Goal: Task Accomplishment & Management: Complete application form

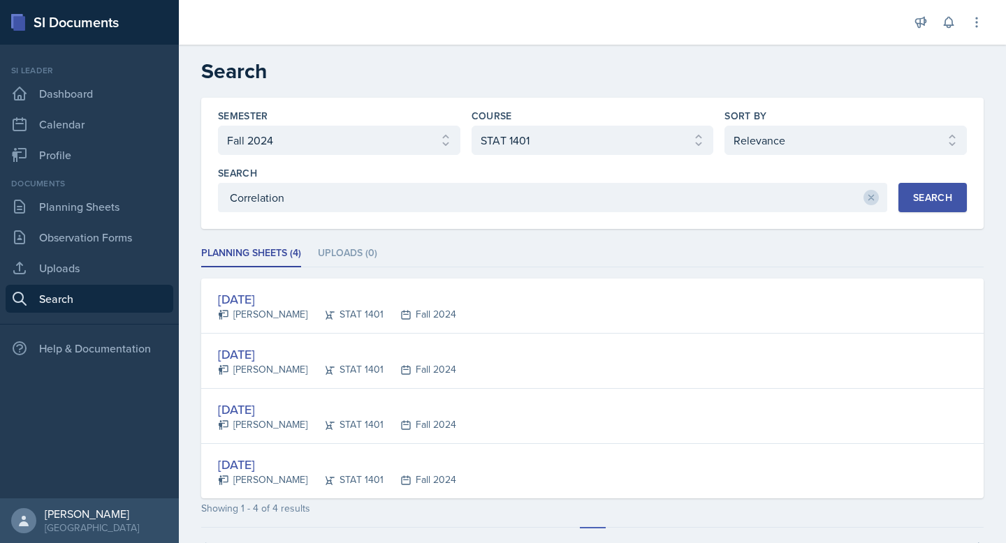
select select "a8ed5ca7-d3a3-44eb-ad59-ceca828f7d72"
select select "834e4a61-10d2-4b52-98e1-66666996b5f0"
select select "1"
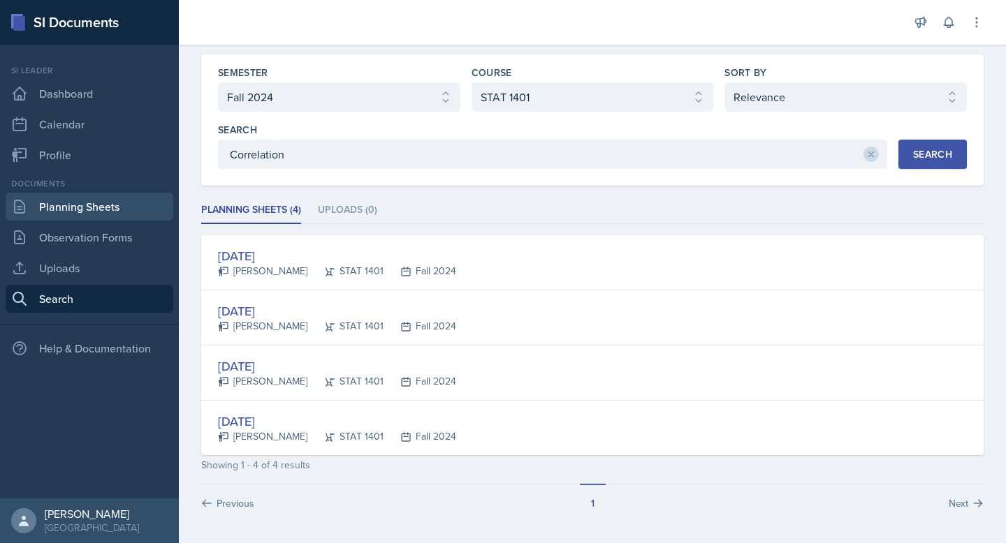
click at [95, 201] on link "Planning Sheets" at bounding box center [90, 207] width 168 height 28
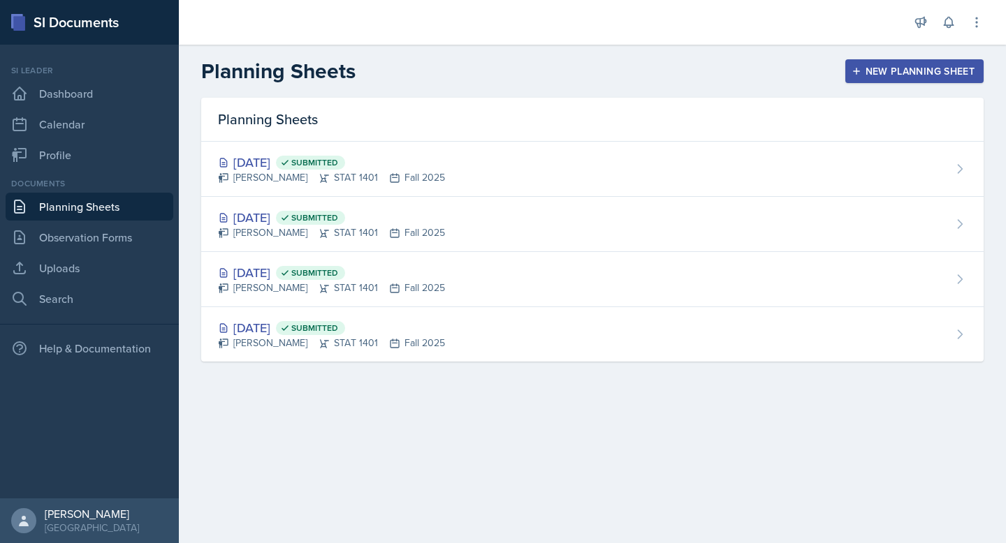
click at [905, 73] on div "New Planning Sheet" at bounding box center [914, 71] width 120 height 11
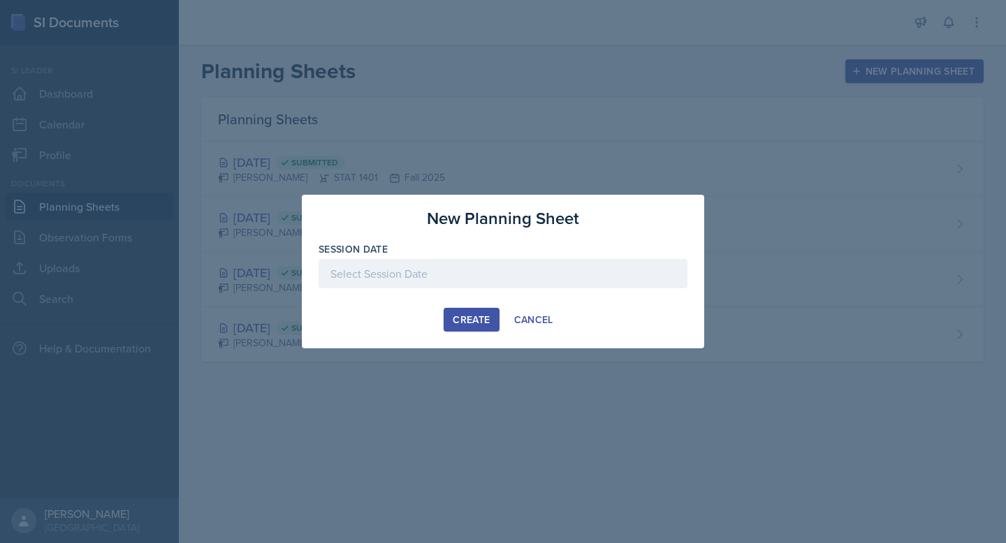
click at [487, 270] on div at bounding box center [503, 273] width 369 height 29
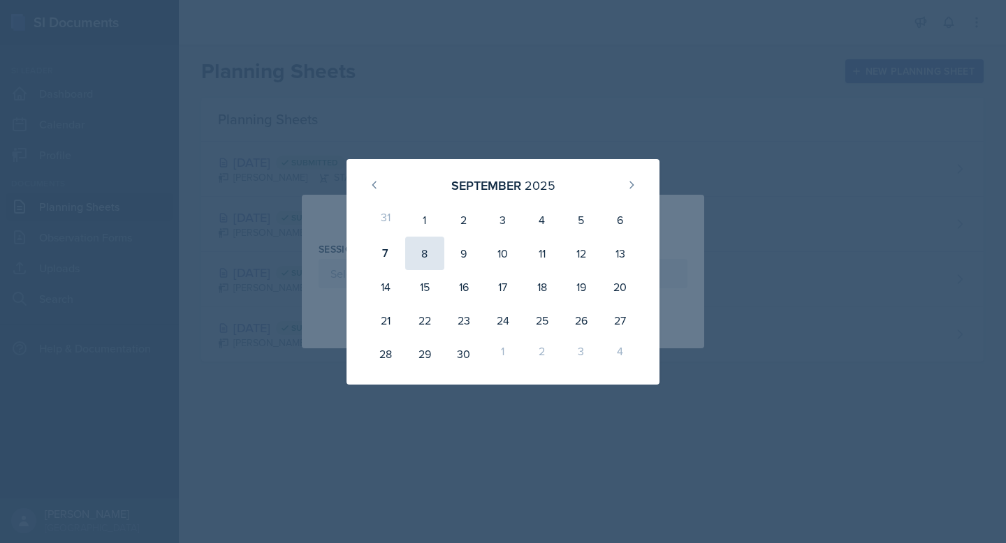
click at [427, 254] on div "8" at bounding box center [424, 254] width 39 height 34
type input "[DATE]"
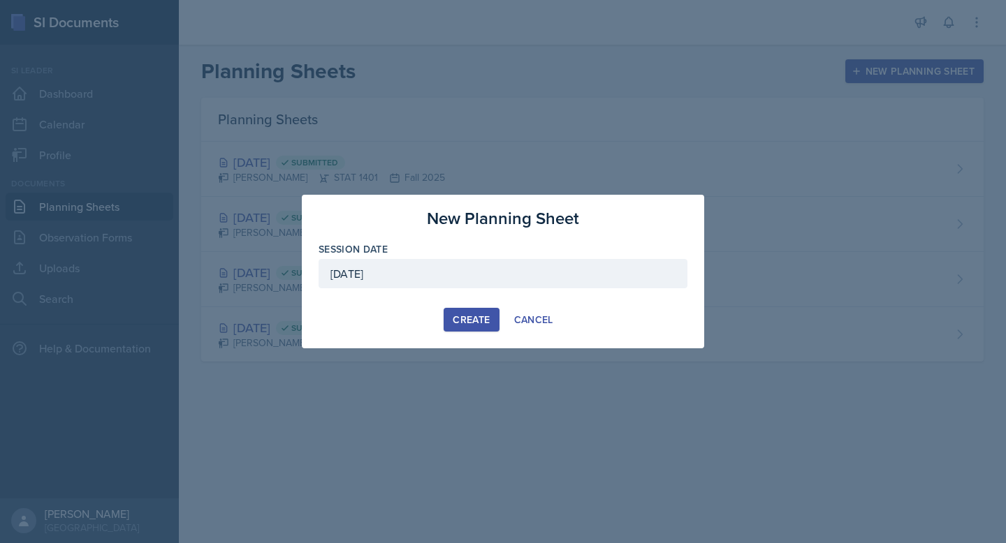
click at [481, 314] on div "Create" at bounding box center [471, 319] width 37 height 11
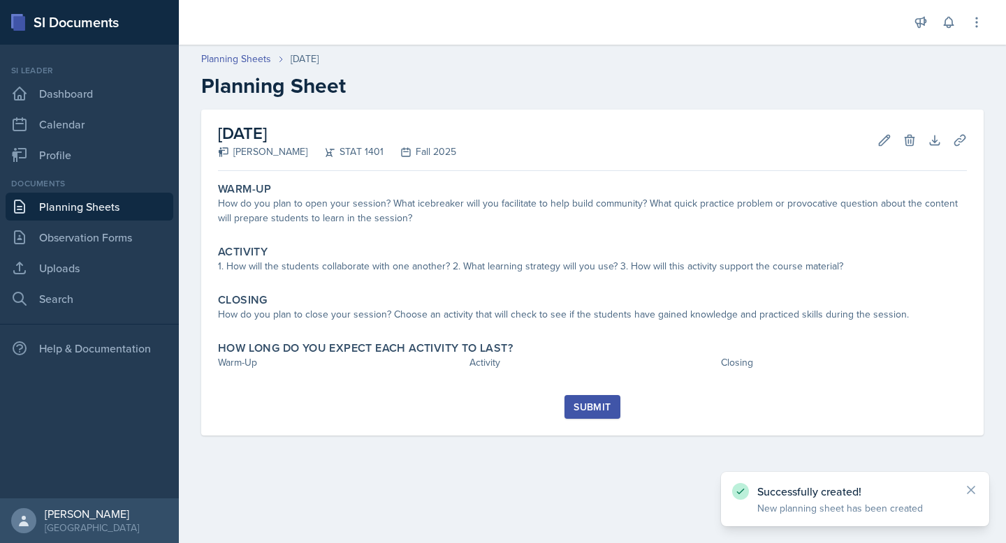
click at [604, 403] on div "Submit" at bounding box center [592, 407] width 37 height 11
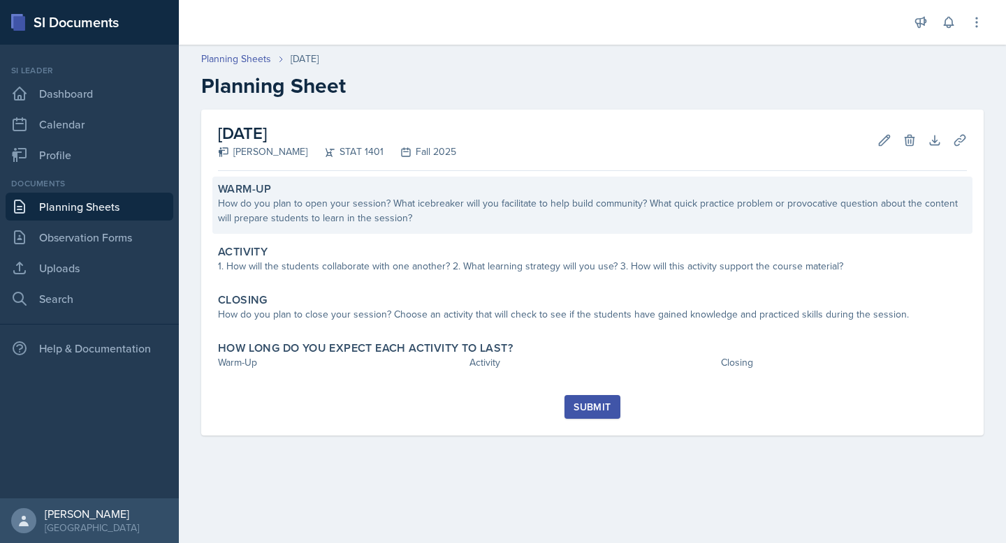
click at [455, 206] on div "How do you plan to open your session? What icebreaker will you facilitate to he…" at bounding box center [592, 210] width 749 height 29
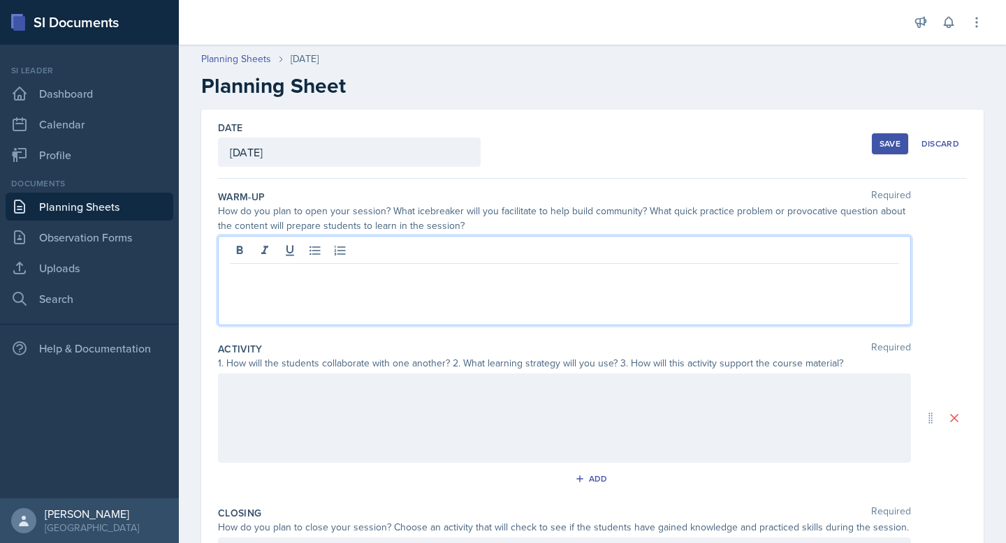
click at [441, 253] on div at bounding box center [564, 280] width 693 height 89
click at [387, 399] on div at bounding box center [564, 418] width 693 height 89
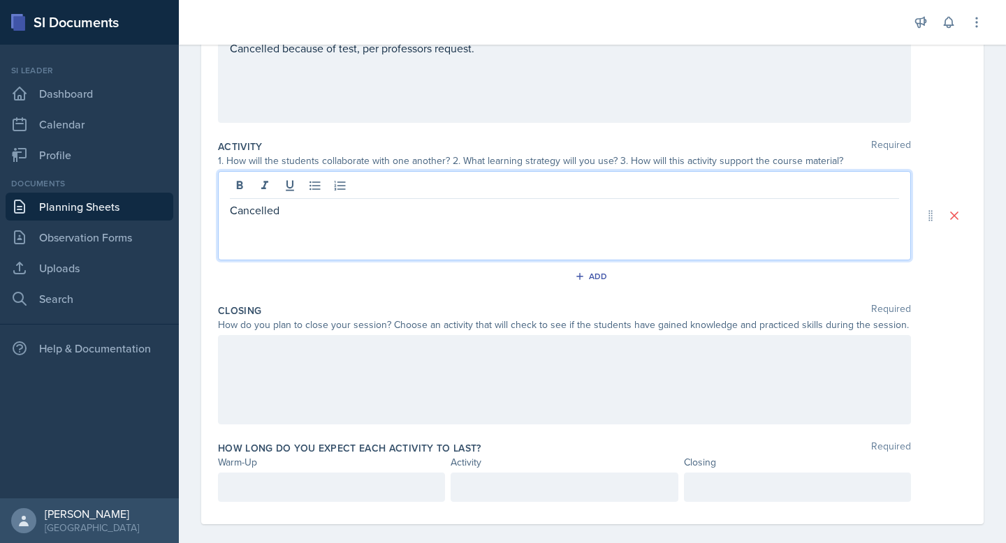
click at [344, 356] on p at bounding box center [564, 350] width 669 height 17
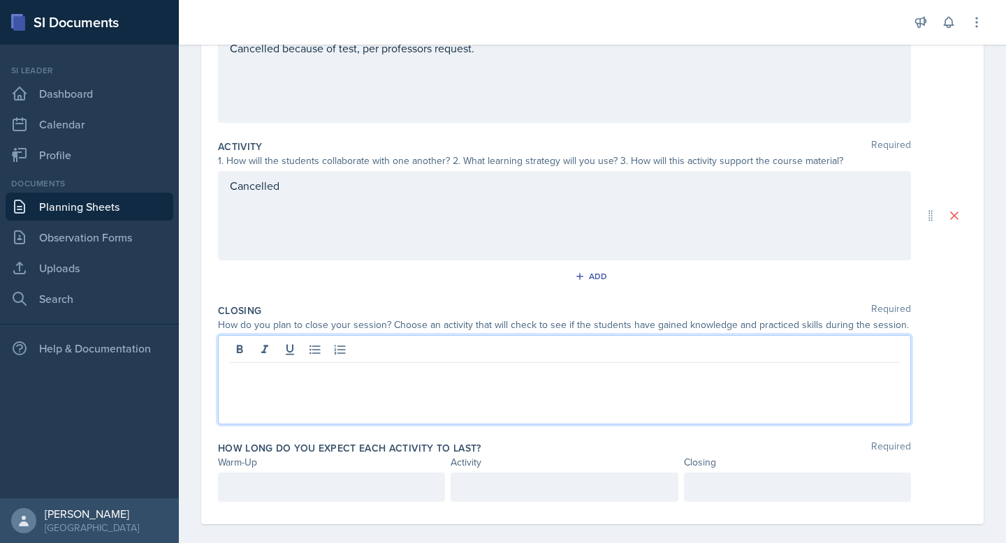
scroll to position [217, 0]
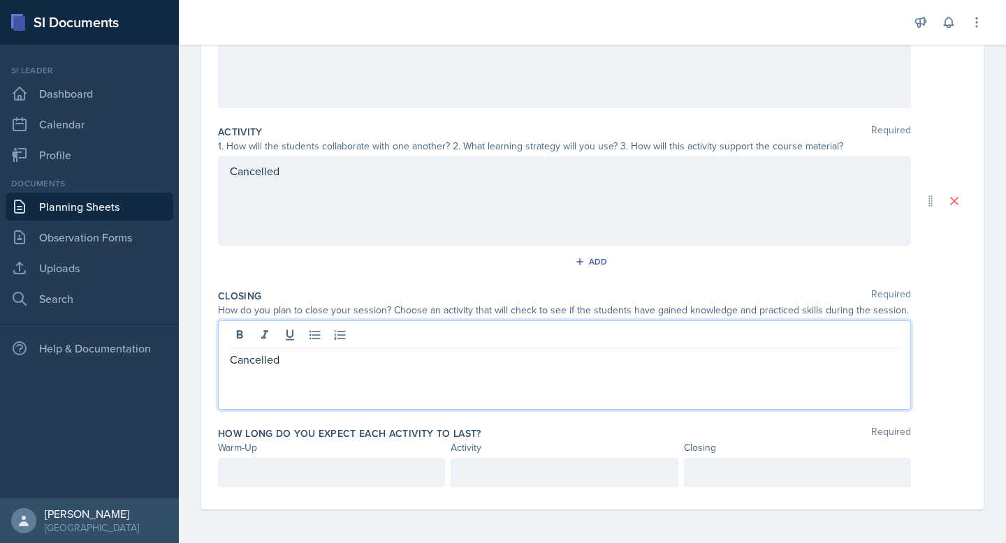
click at [342, 467] on div at bounding box center [331, 472] width 227 height 29
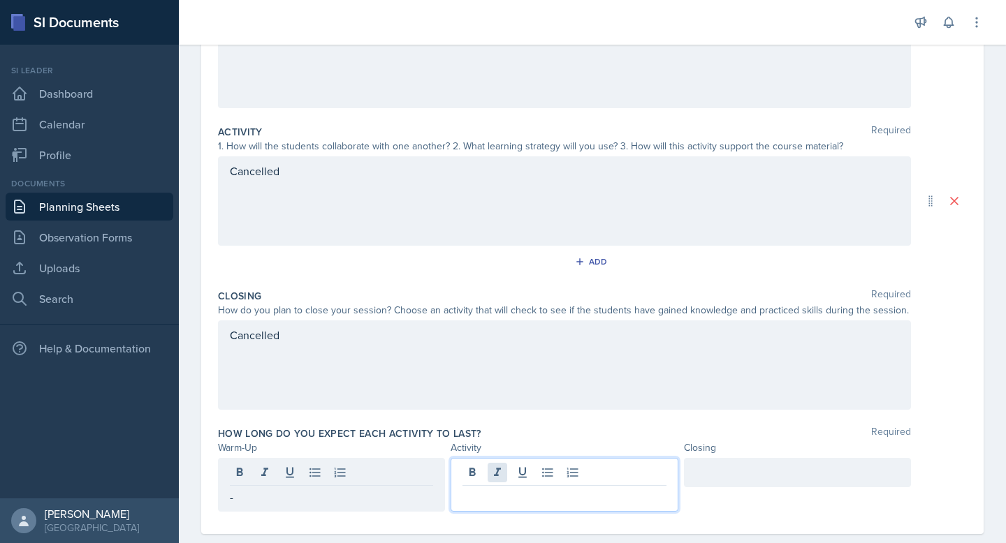
click at [506, 467] on div at bounding box center [564, 485] width 227 height 54
click at [716, 462] on div at bounding box center [797, 472] width 227 height 29
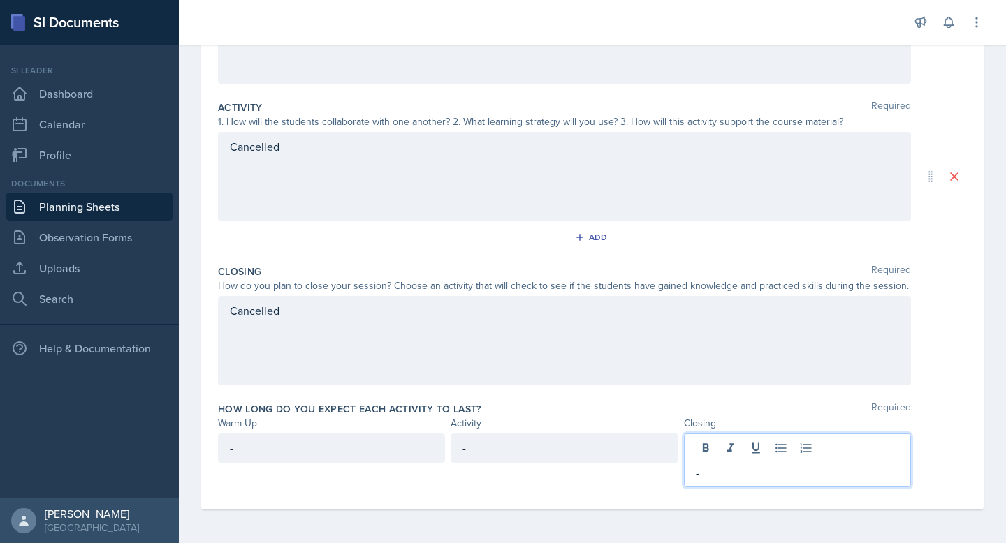
scroll to position [0, 0]
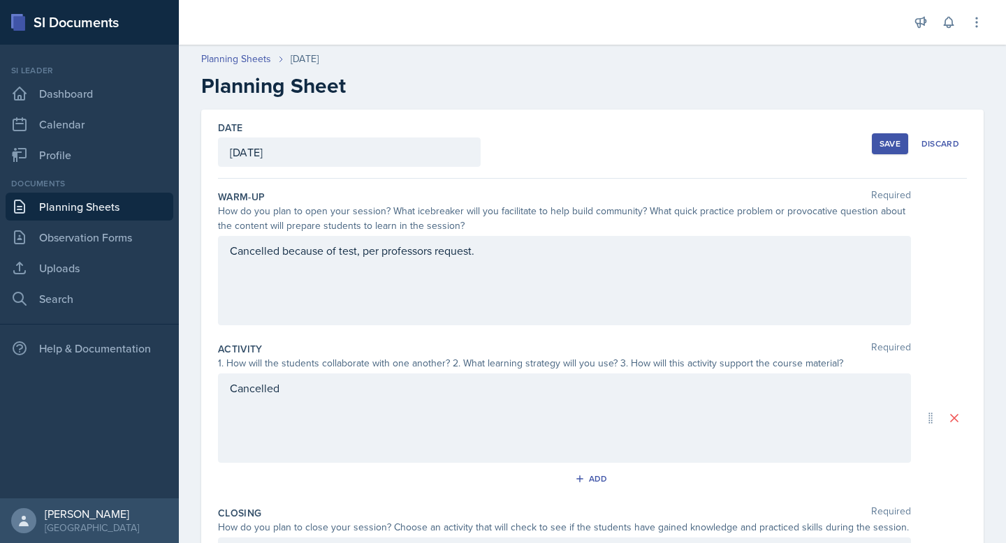
click at [872, 152] on button "Save" at bounding box center [890, 143] width 36 height 21
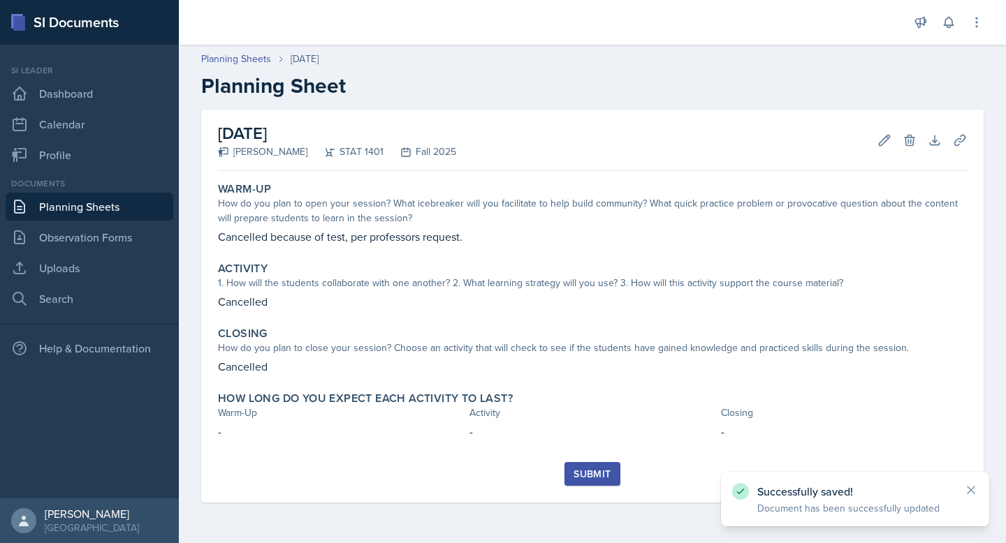
click at [617, 479] on button "Submit" at bounding box center [591, 474] width 55 height 24
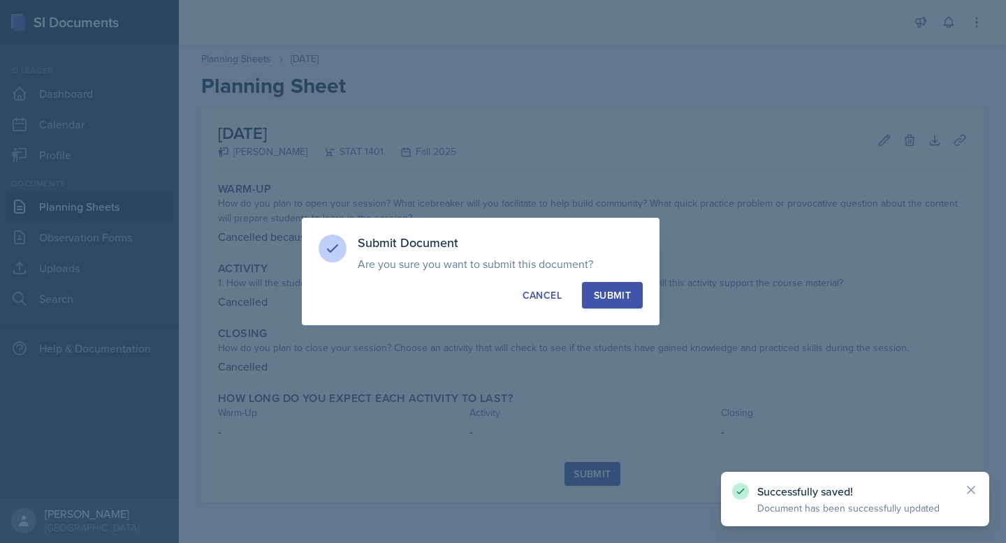
click at [609, 301] on div "Submit" at bounding box center [612, 296] width 37 height 14
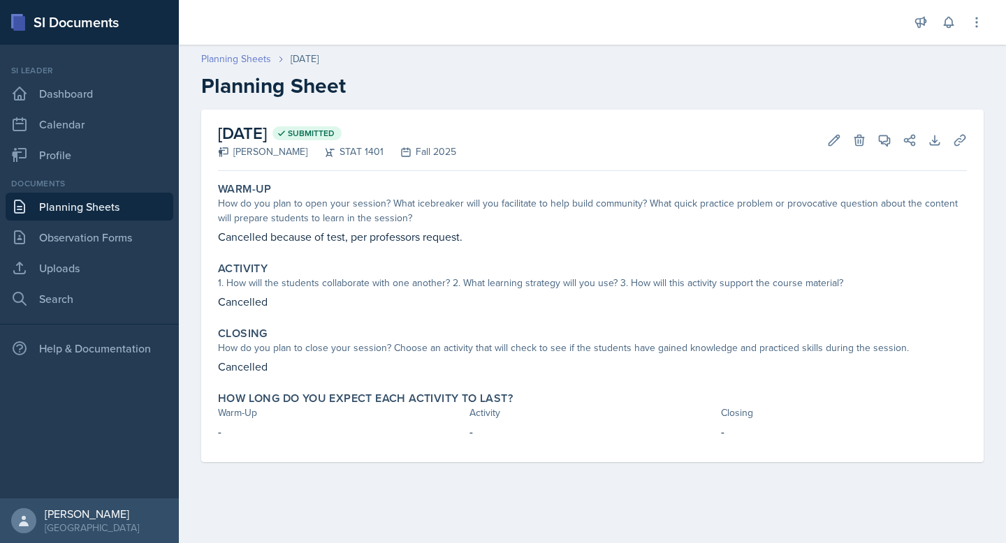
click at [245, 52] on link "Planning Sheets" at bounding box center [236, 59] width 70 height 15
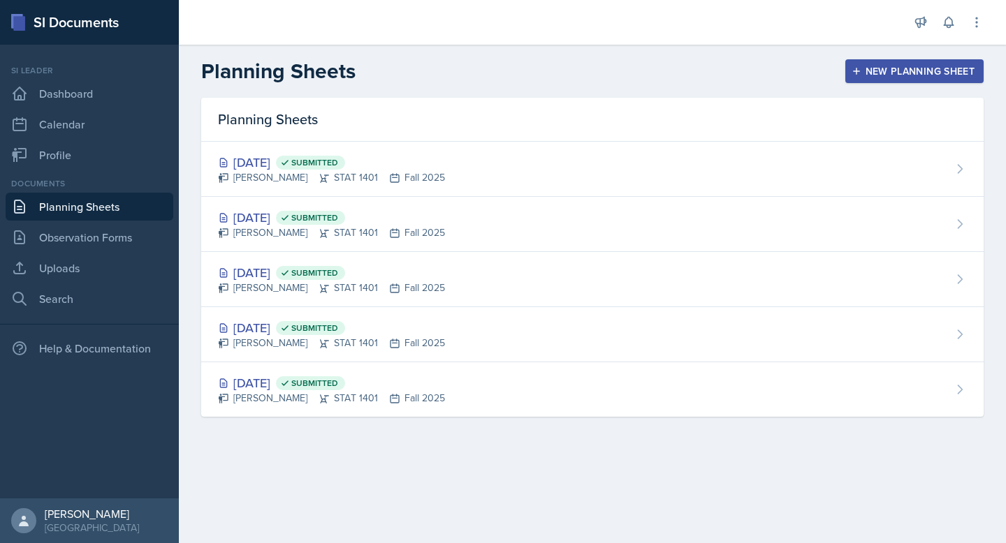
click at [882, 74] on div "New Planning Sheet" at bounding box center [914, 71] width 120 height 11
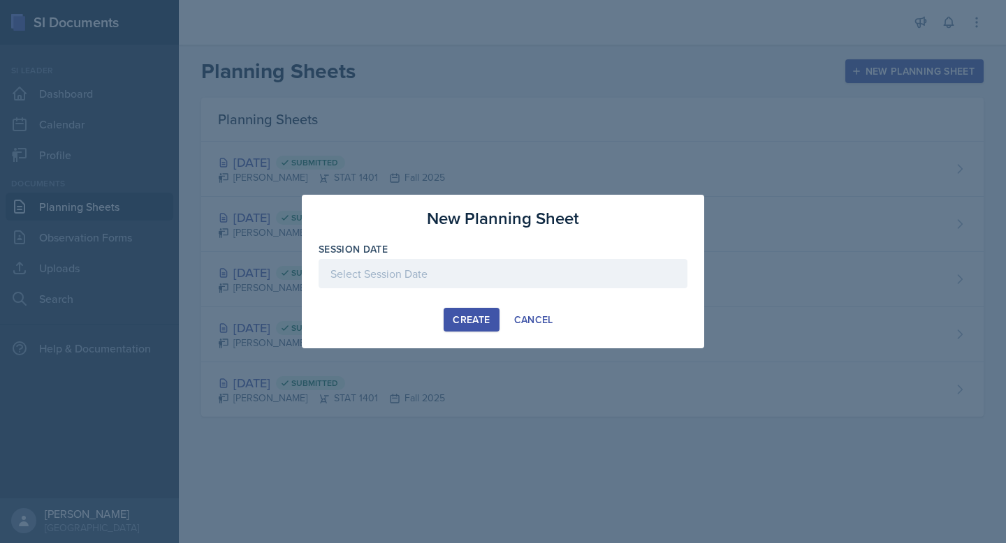
click at [428, 288] on div at bounding box center [503, 273] width 369 height 29
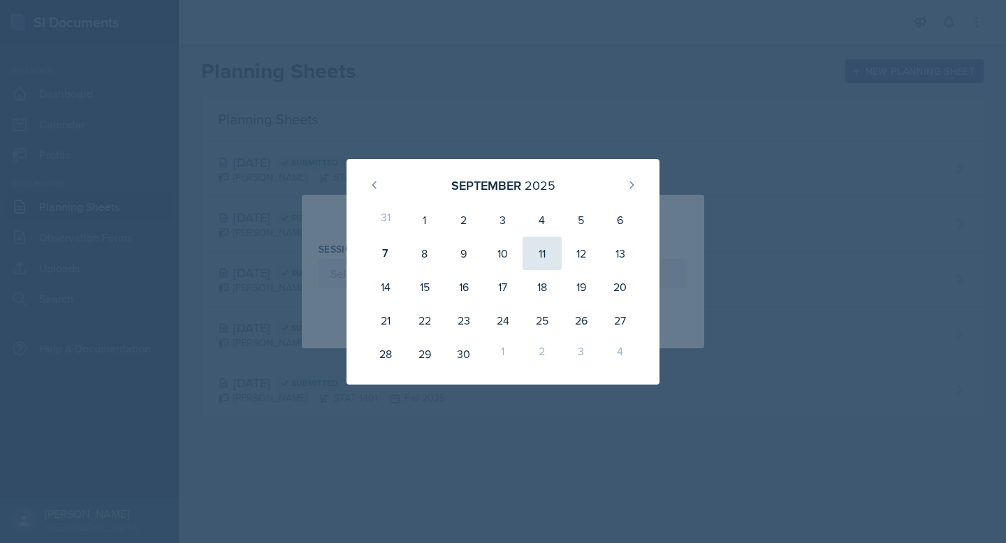
click at [550, 261] on div "11" at bounding box center [542, 254] width 39 height 34
type input "[DATE]"
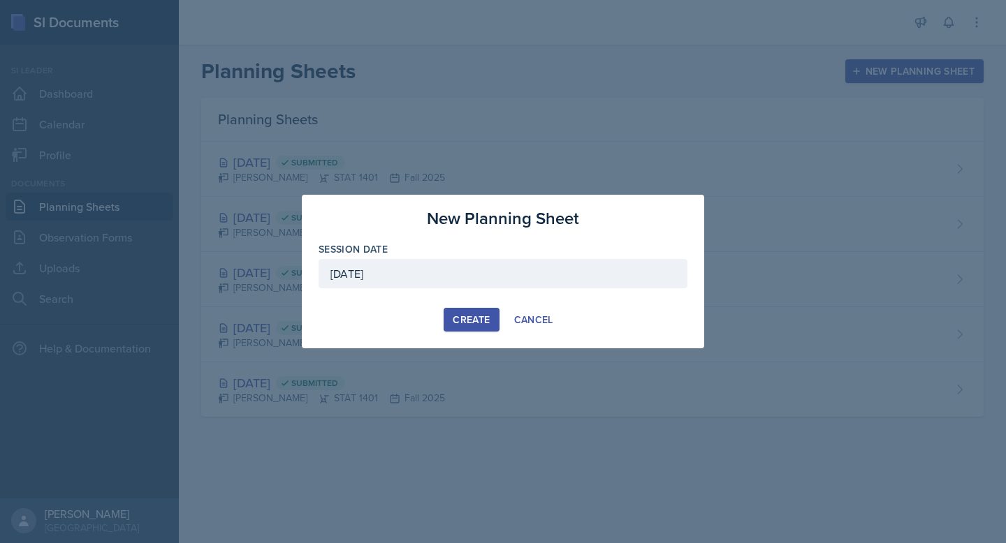
click at [453, 321] on div "Create" at bounding box center [471, 319] width 37 height 11
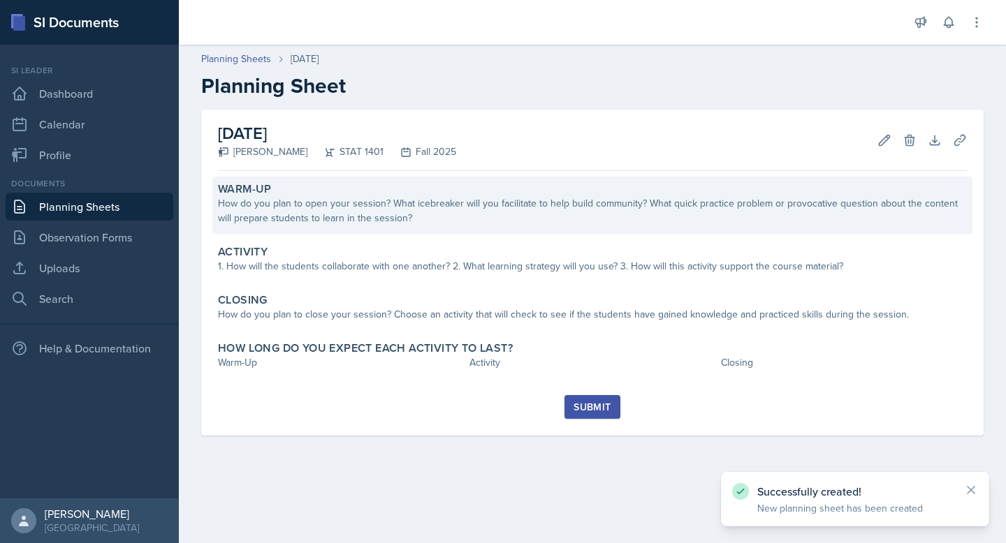
click at [393, 210] on div "How do you plan to open your session? What icebreaker will you facilitate to he…" at bounding box center [592, 210] width 749 height 29
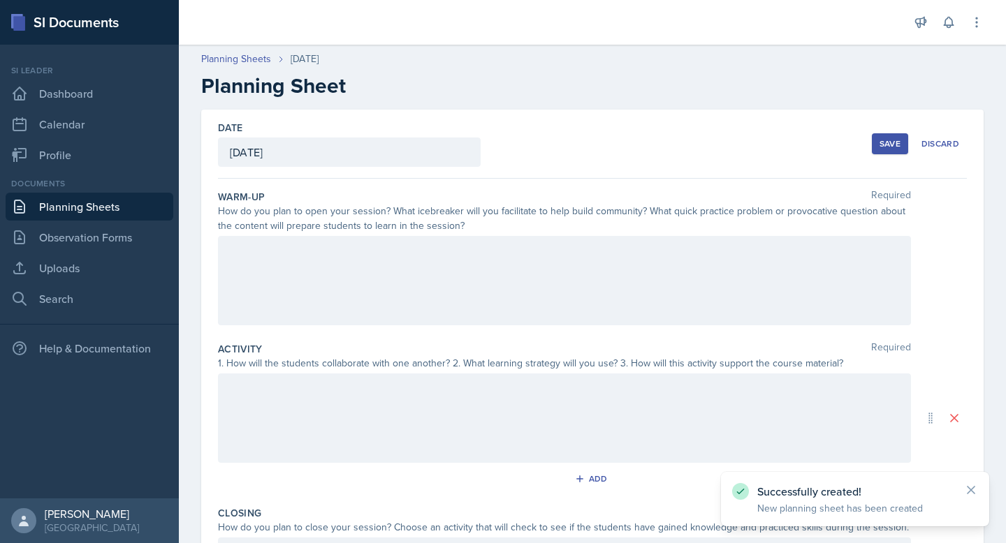
click at [389, 262] on div at bounding box center [564, 280] width 693 height 89
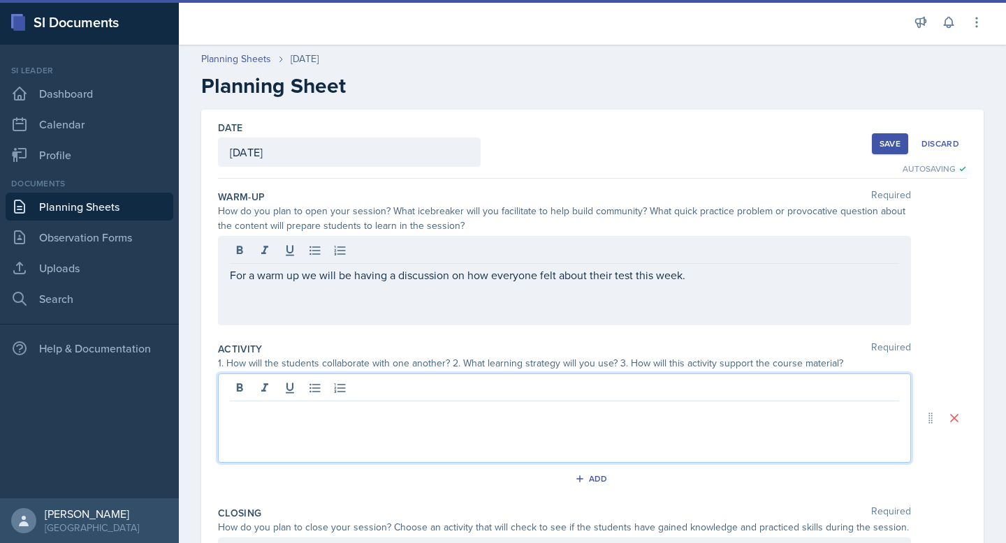
click at [303, 384] on div at bounding box center [564, 418] width 693 height 89
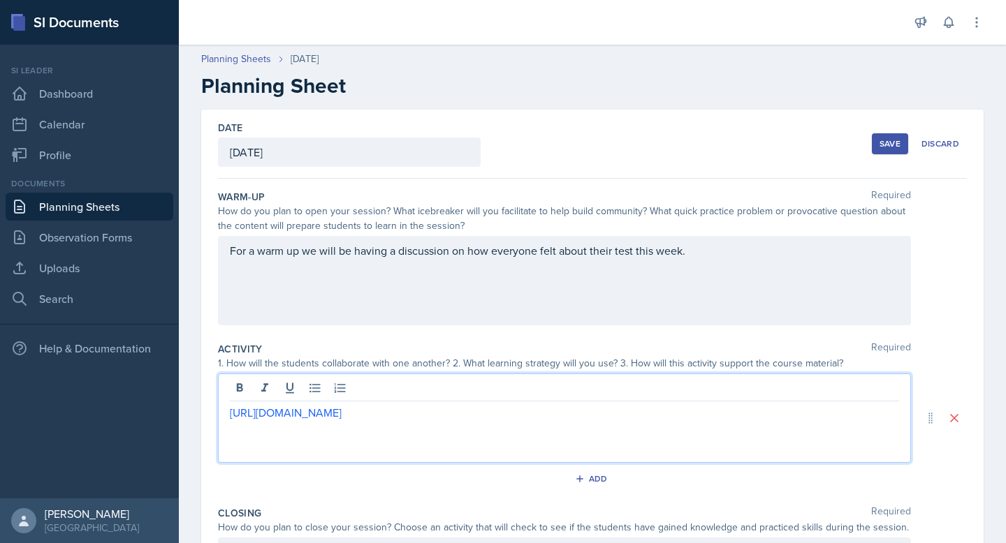
click at [693, 261] on div "For a warm up we will be having a discussion on how everyone felt about their t…" at bounding box center [564, 280] width 693 height 89
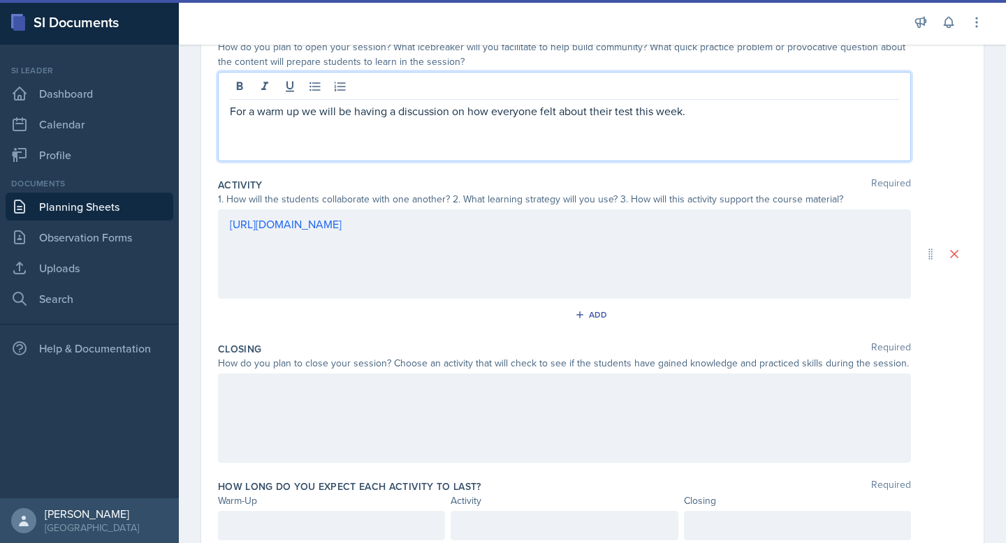
scroll to position [185, 0]
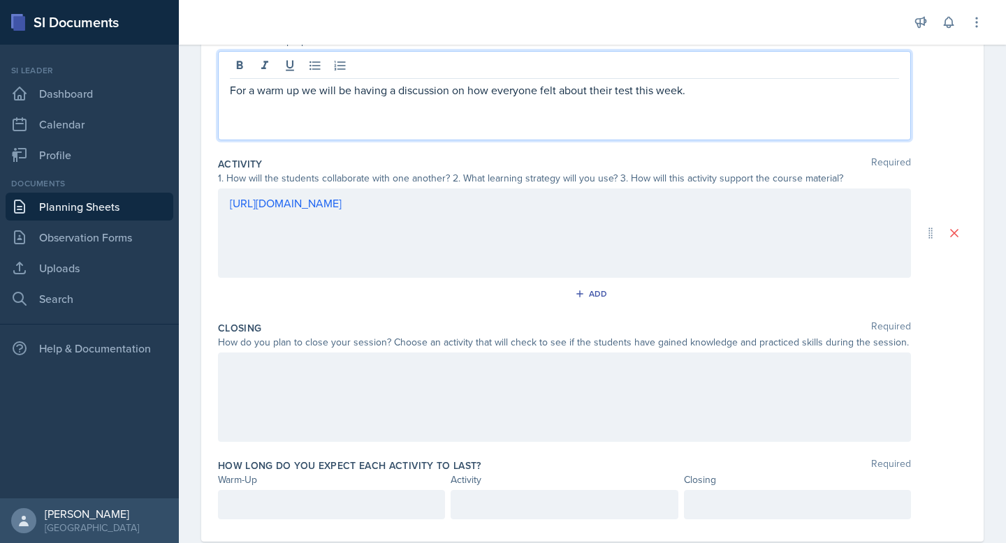
click at [228, 210] on div "[URL][DOMAIN_NAME]" at bounding box center [564, 233] width 693 height 89
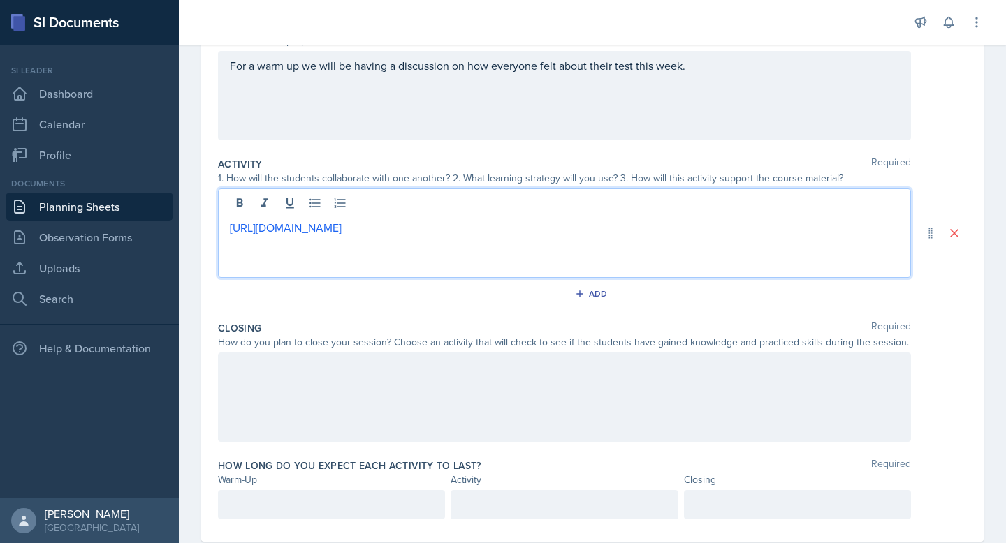
scroll to position [210, 0]
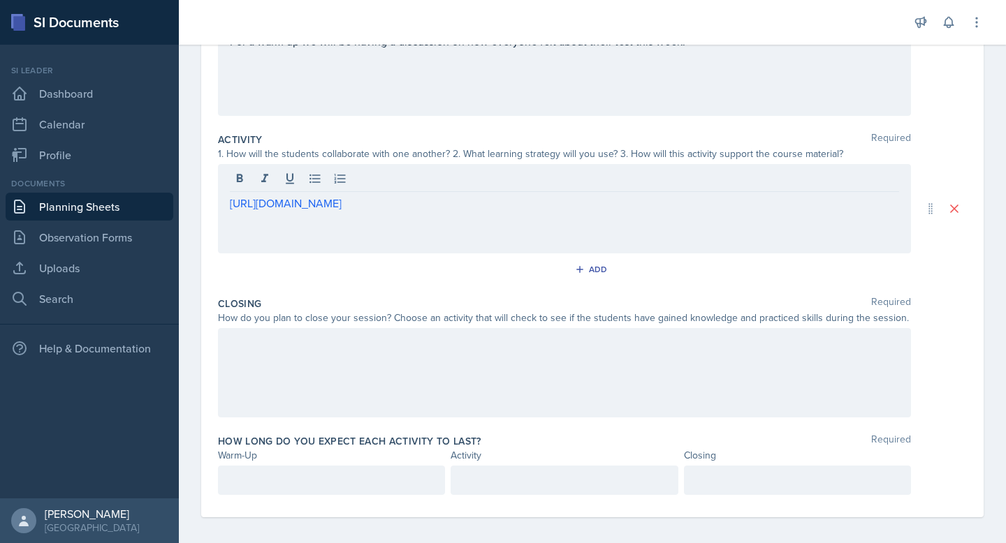
click at [226, 216] on div "[URL][DOMAIN_NAME]" at bounding box center [564, 208] width 693 height 89
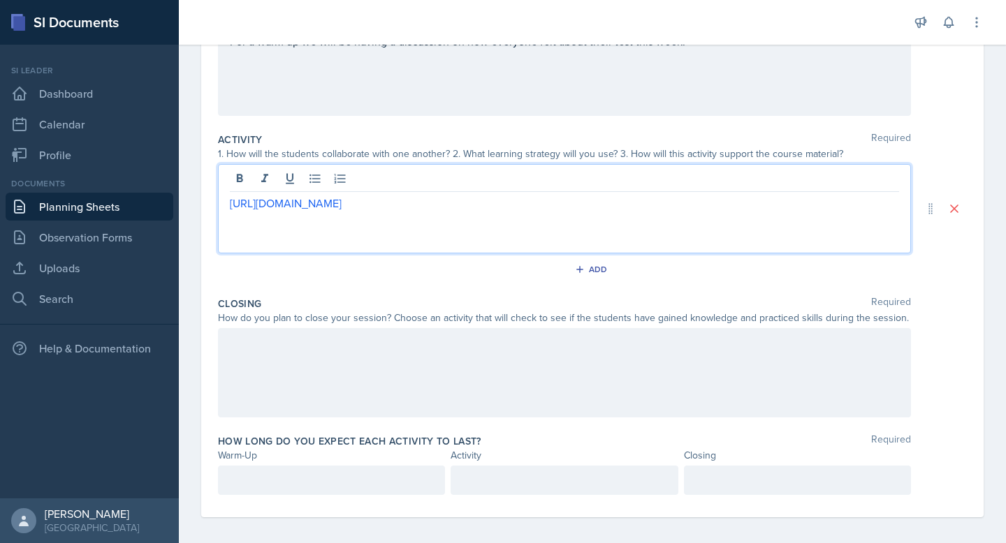
click at [318, 246] on div "[URL][DOMAIN_NAME]" at bounding box center [564, 208] width 693 height 89
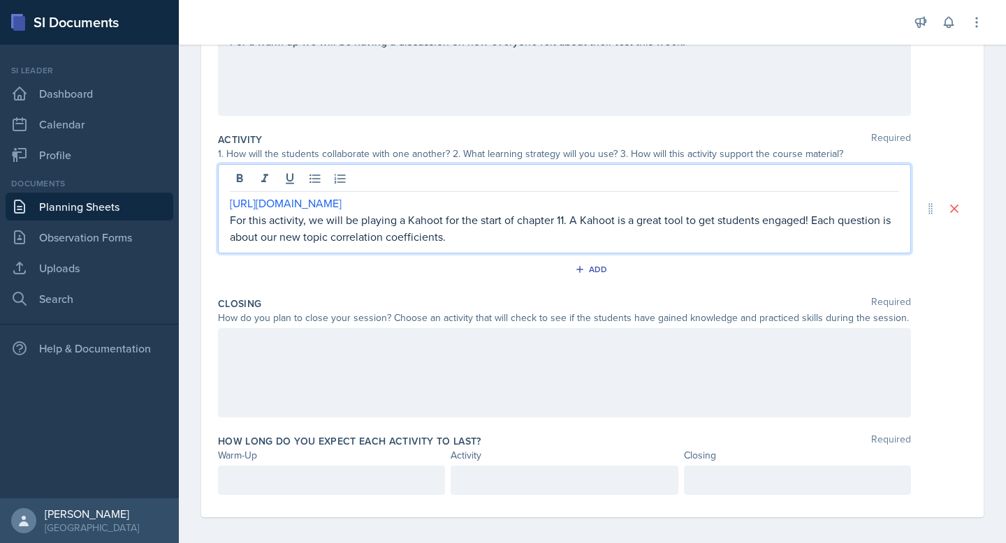
click at [461, 235] on p "For this activity, we will be playing a Kahoot for the start of chapter 11. A K…" at bounding box center [564, 229] width 669 height 34
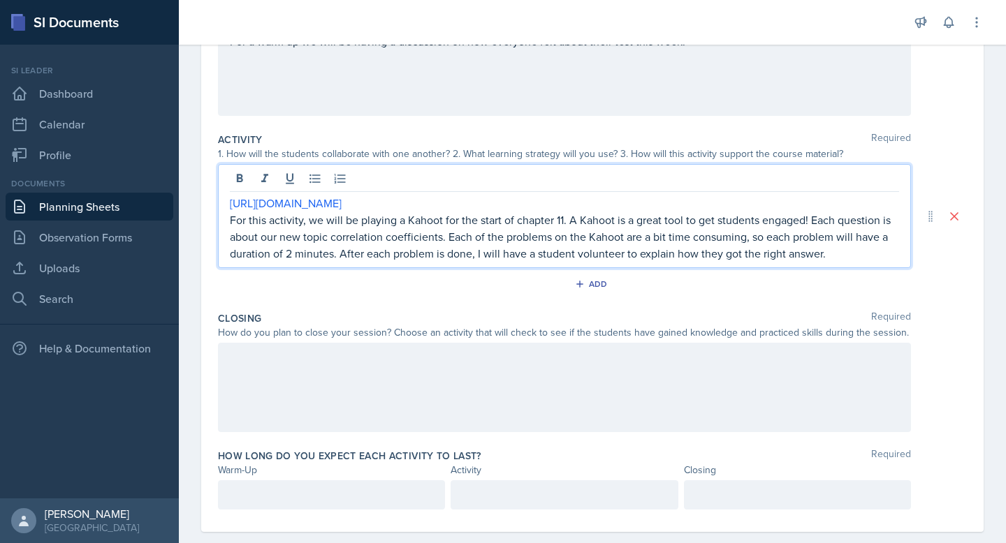
click at [258, 371] on div at bounding box center [564, 387] width 693 height 89
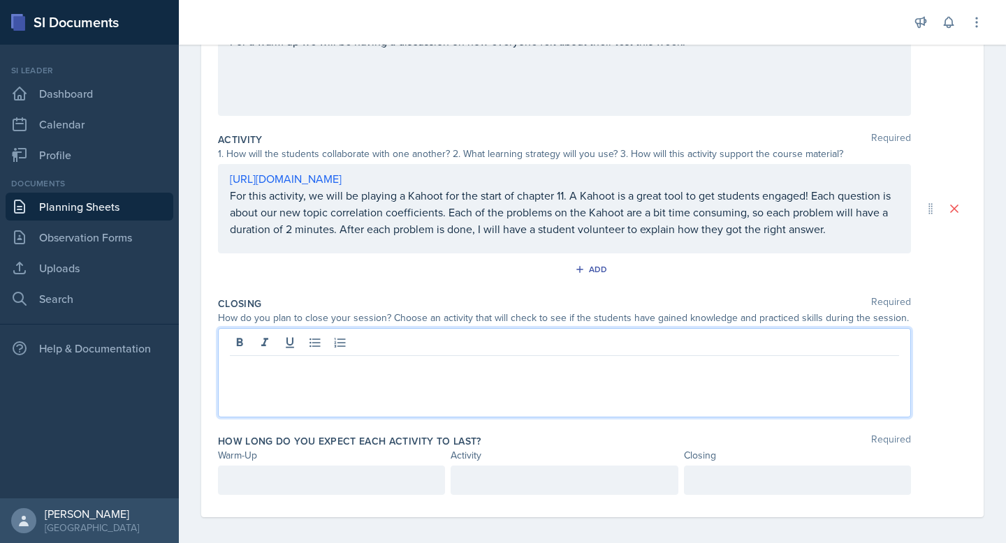
scroll to position [217, 0]
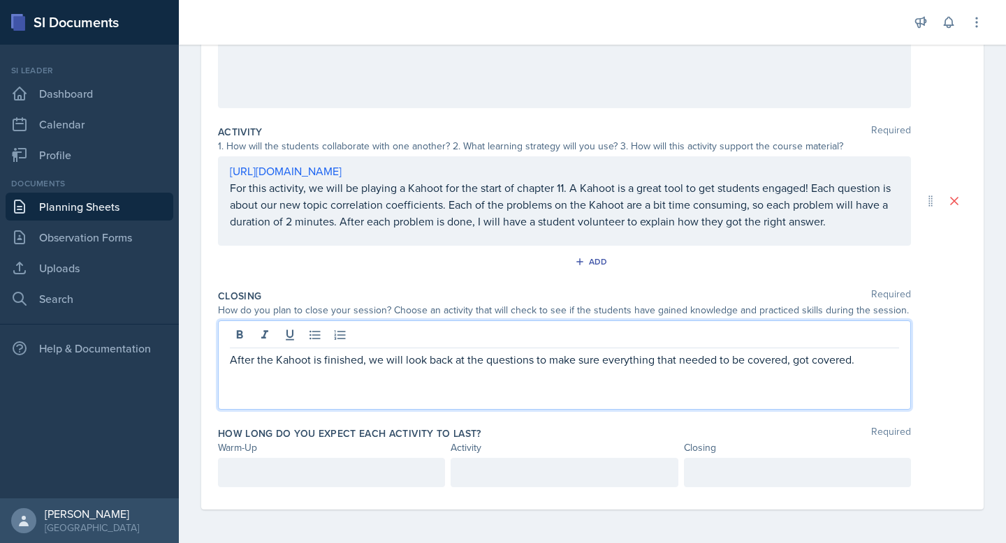
click at [226, 175] on div "[URL][DOMAIN_NAME] For this activity, we will be playing a Kahoot for the start…" at bounding box center [564, 200] width 693 height 89
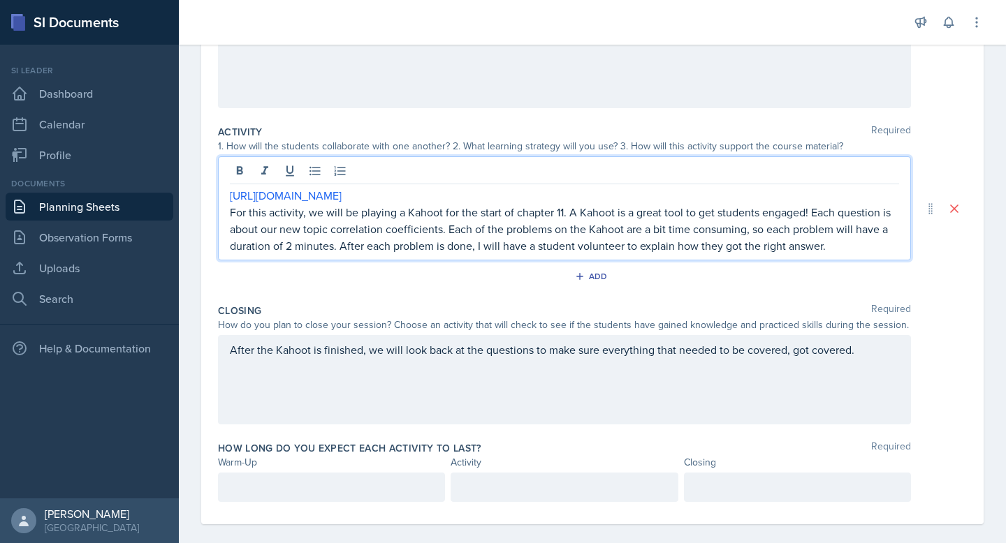
scroll to position [232, 0]
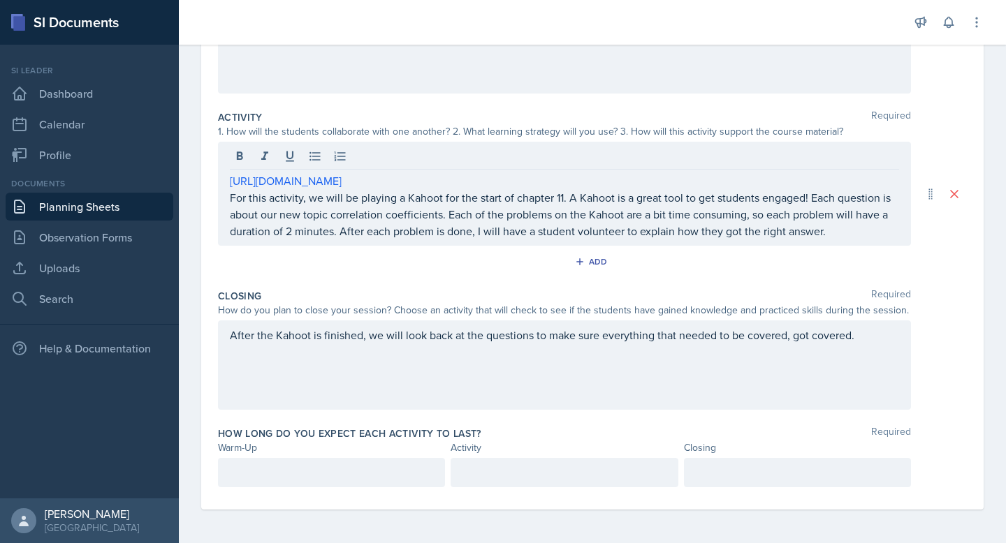
click at [228, 179] on div "[URL][DOMAIN_NAME] For this activity, we will be playing a Kahoot for the start…" at bounding box center [564, 194] width 693 height 104
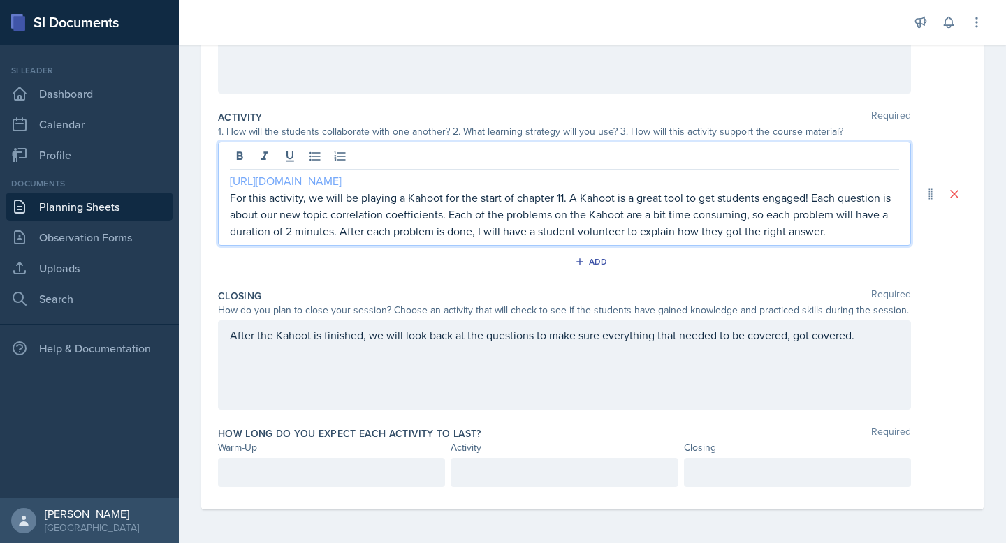
click at [230, 184] on link "[URL][DOMAIN_NAME]" at bounding box center [286, 180] width 112 height 15
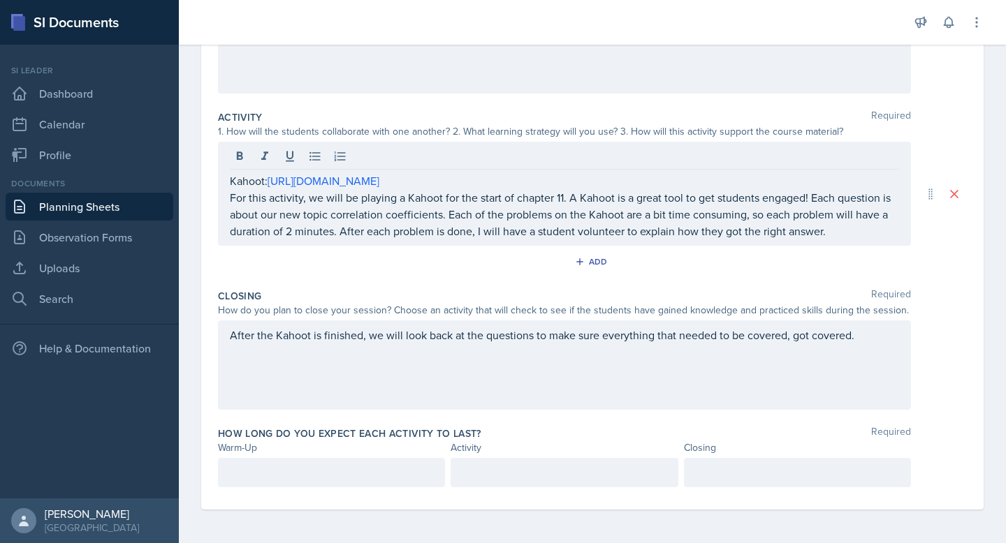
click at [678, 382] on div "After the Kahoot is finished, we will look back at the questions to make sure e…" at bounding box center [564, 365] width 693 height 89
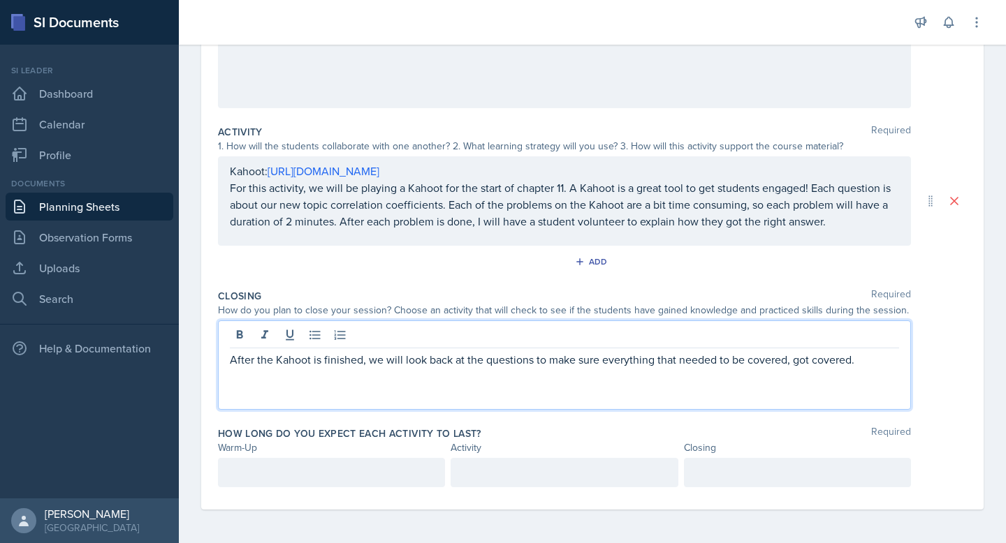
scroll to position [242, 0]
click at [387, 472] on p at bounding box center [331, 473] width 203 height 17
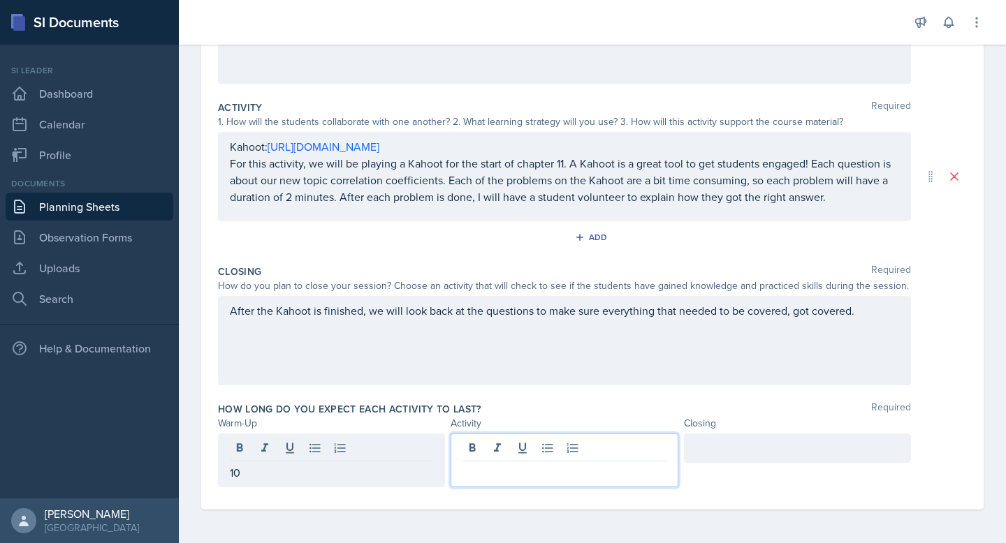
click at [594, 452] on div at bounding box center [564, 461] width 227 height 54
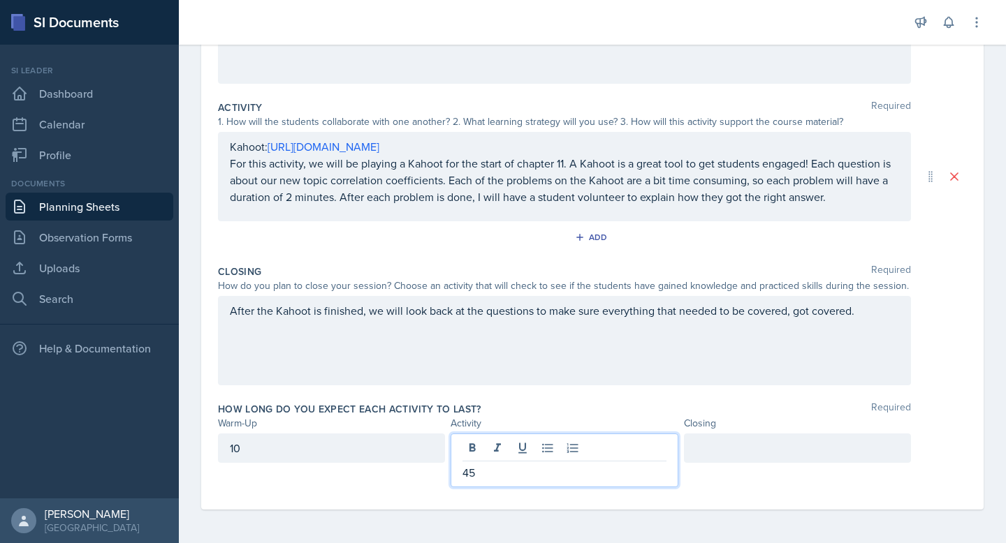
click at [465, 476] on p "45" at bounding box center [563, 473] width 203 height 17
click at [469, 477] on p "45" at bounding box center [563, 473] width 203 height 17
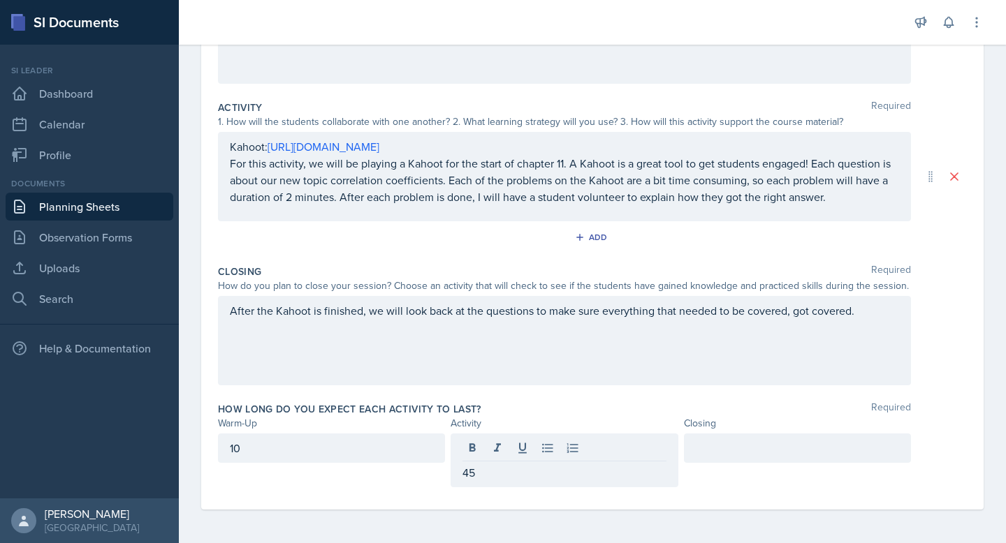
click at [522, 484] on div "45" at bounding box center [564, 461] width 227 height 54
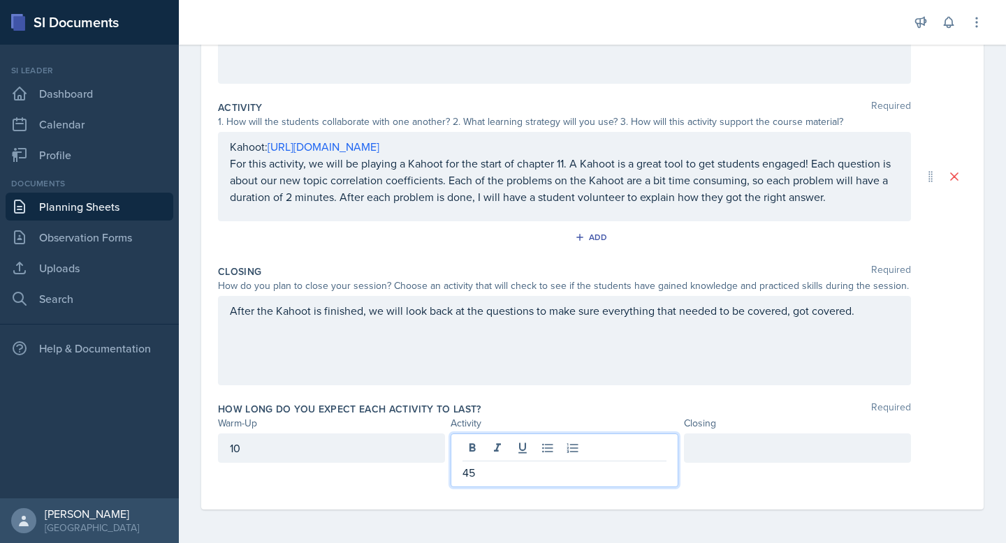
click at [517, 480] on p "45" at bounding box center [563, 473] width 203 height 17
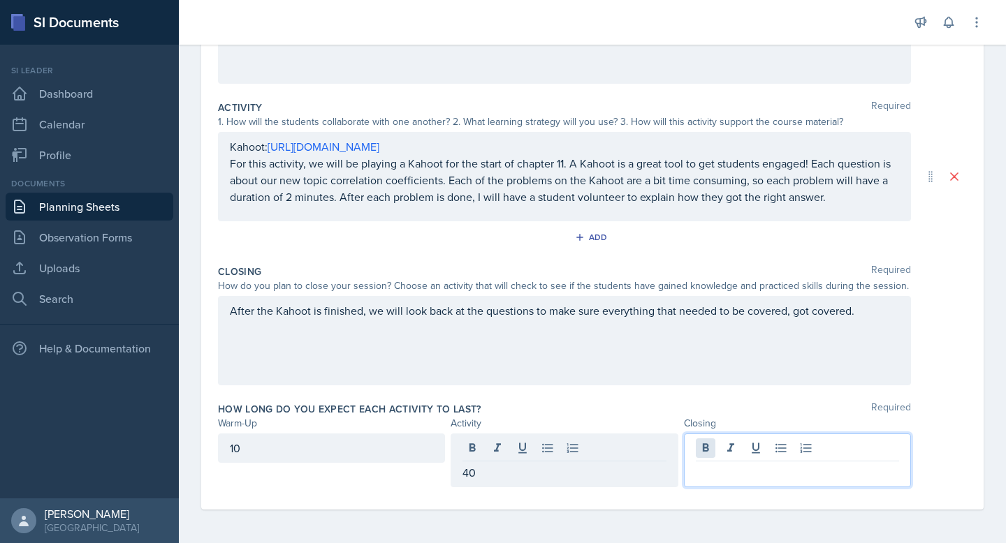
click at [713, 444] on div at bounding box center [797, 461] width 227 height 54
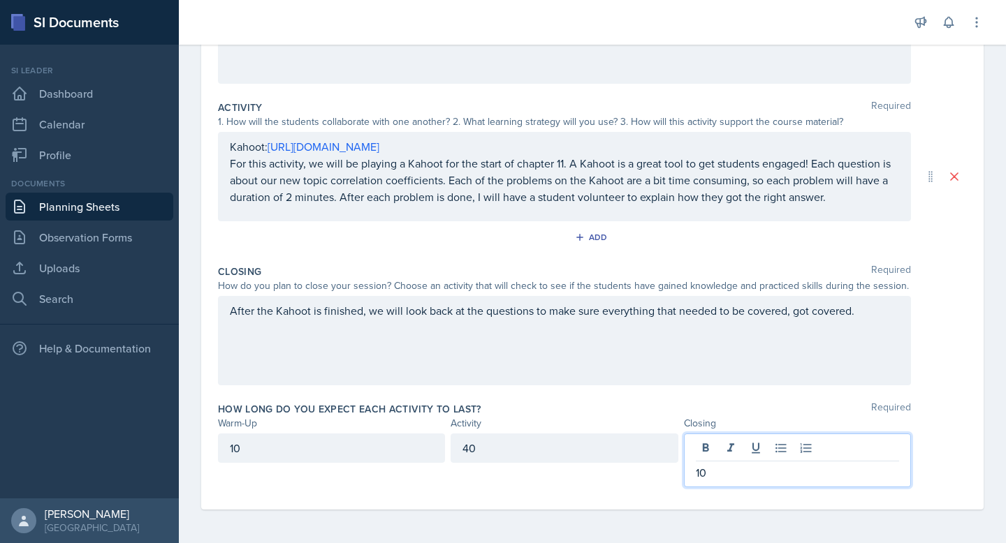
click at [616, 416] on div "Activity" at bounding box center [564, 423] width 227 height 15
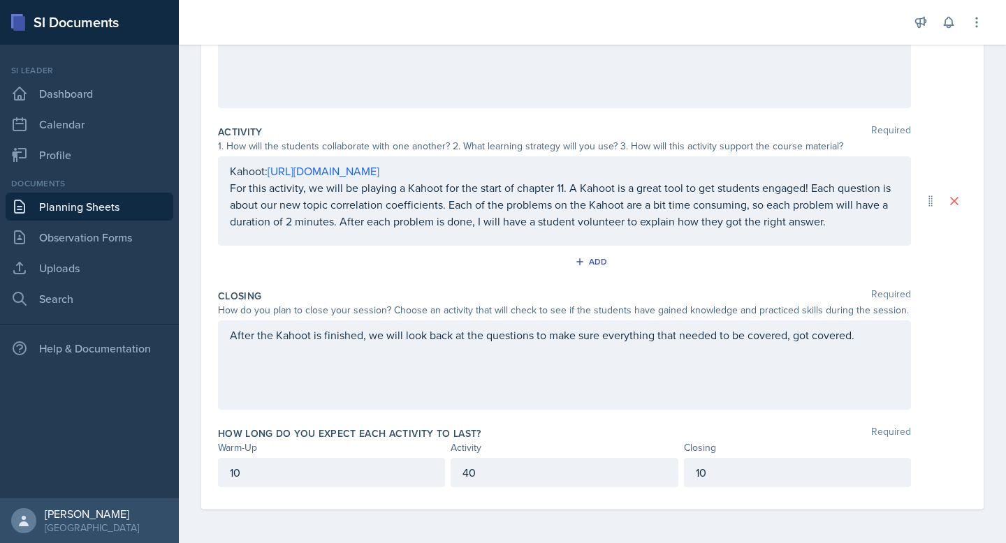
scroll to position [0, 0]
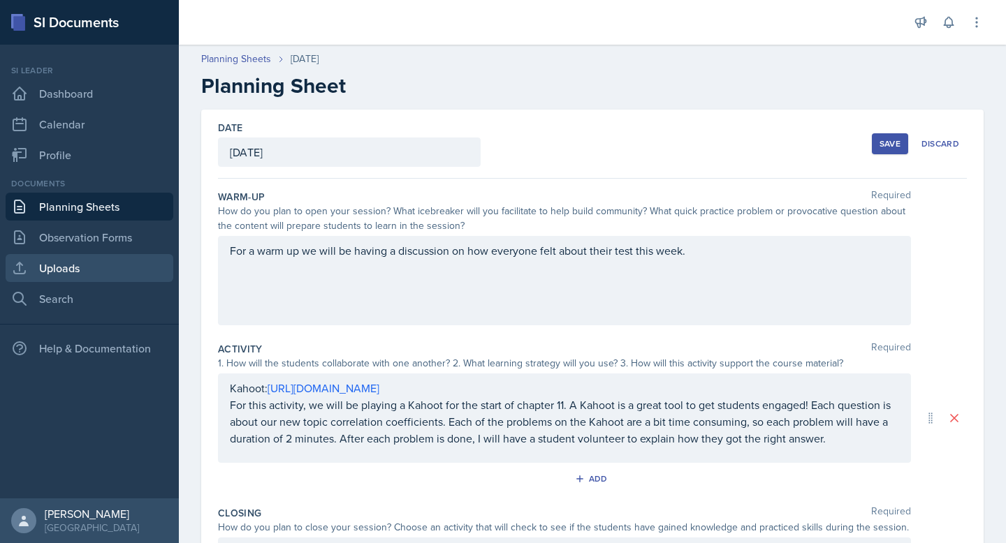
click at [105, 273] on link "Uploads" at bounding box center [90, 268] width 168 height 28
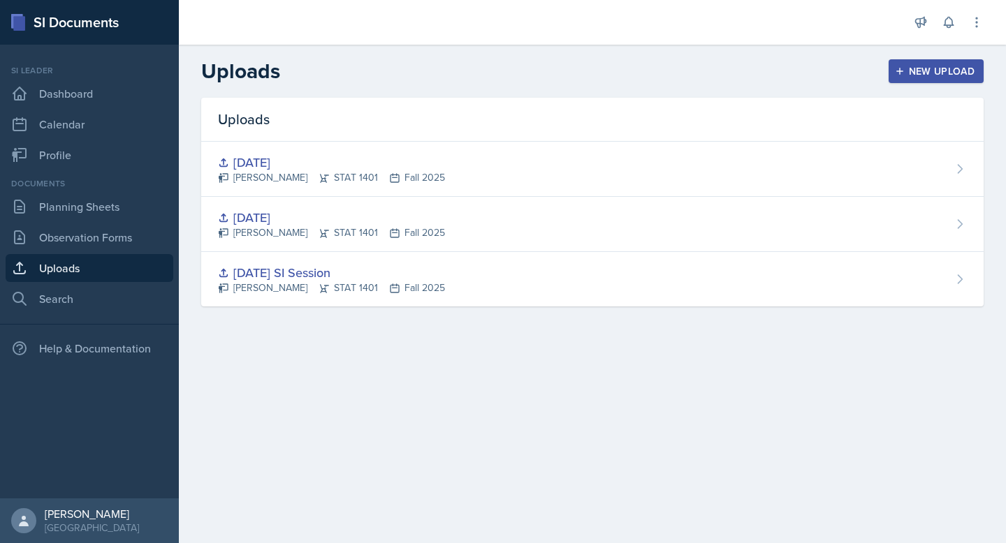
click at [947, 66] on div "New Upload" at bounding box center [937, 71] width 78 height 11
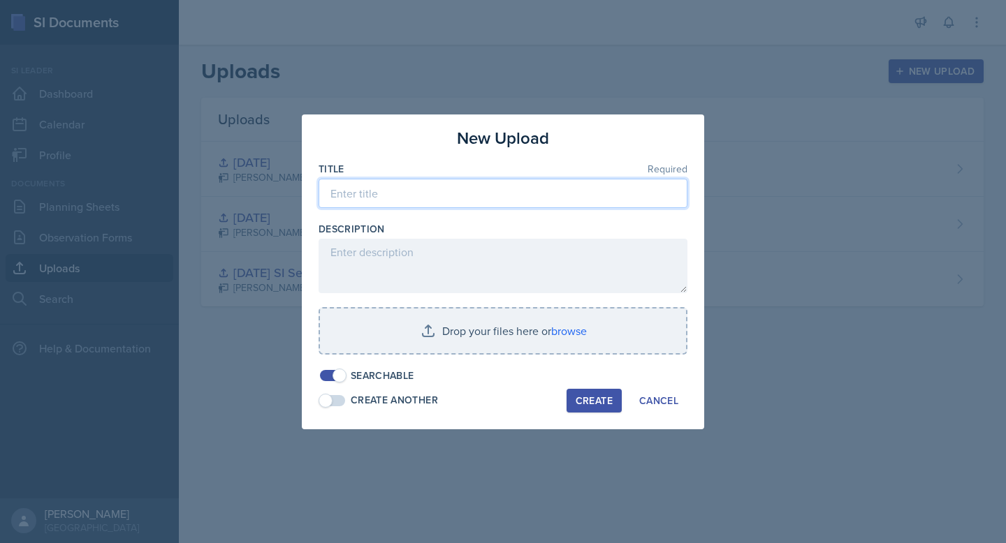
click at [473, 189] on input at bounding box center [503, 193] width 369 height 29
type input "[DATE]"
click at [467, 229] on div "Description" at bounding box center [503, 229] width 369 height 14
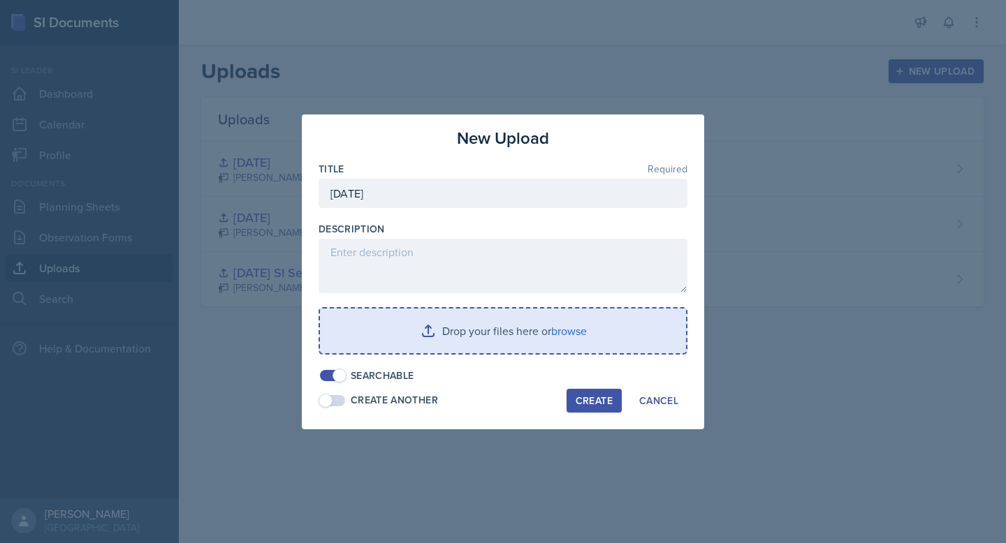
click at [446, 328] on input "file" at bounding box center [503, 331] width 366 height 45
click at [373, 330] on input "file" at bounding box center [503, 331] width 366 height 45
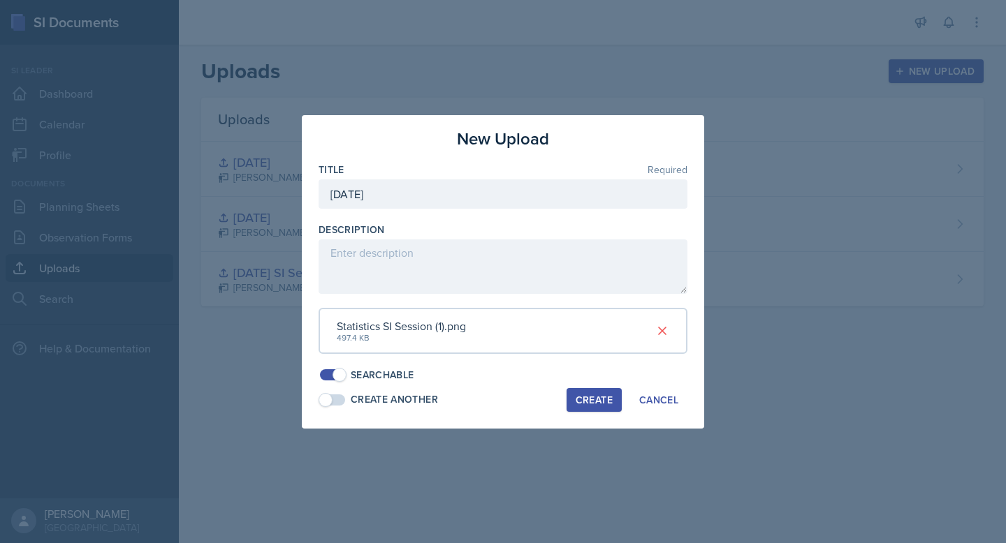
click at [610, 401] on div "Create" at bounding box center [594, 400] width 37 height 11
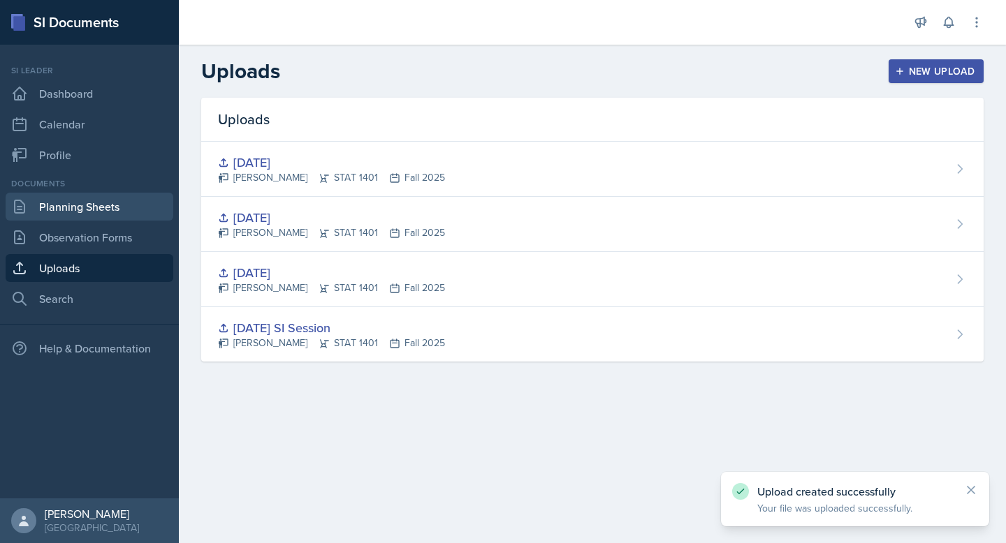
click at [82, 212] on link "Planning Sheets" at bounding box center [90, 207] width 168 height 28
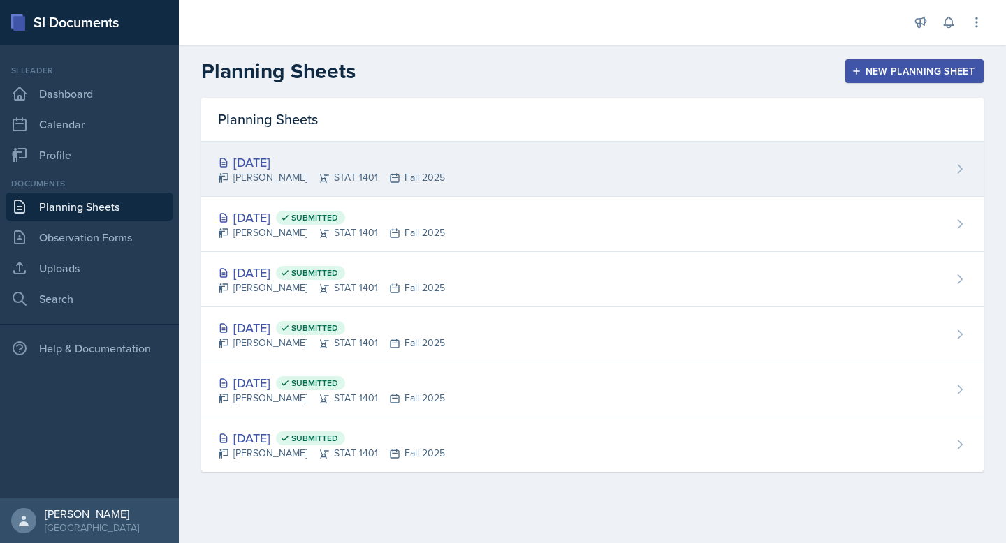
click at [460, 165] on div "[DATE] [PERSON_NAME] STAT 1401 Fall 2025" at bounding box center [592, 169] width 782 height 55
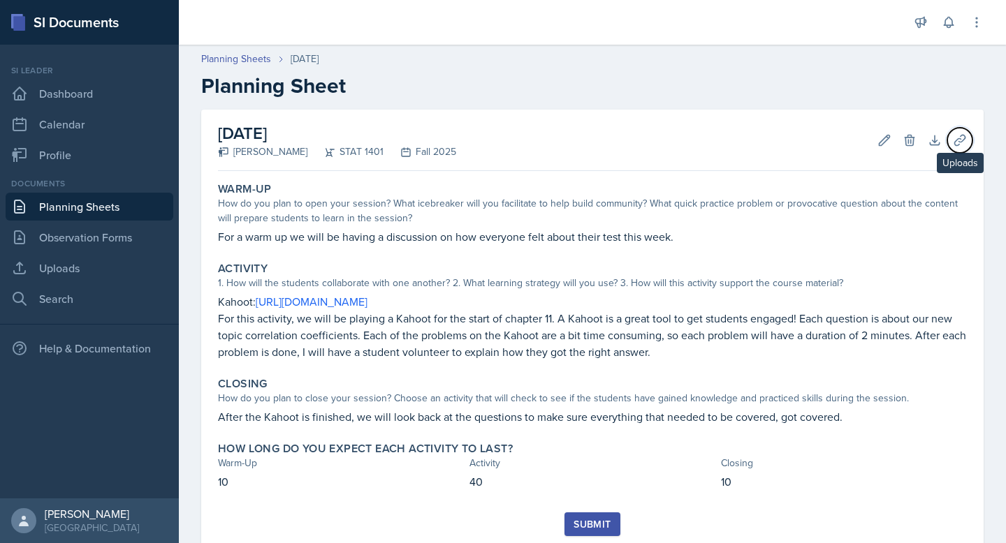
click at [960, 143] on icon at bounding box center [960, 140] width 14 height 14
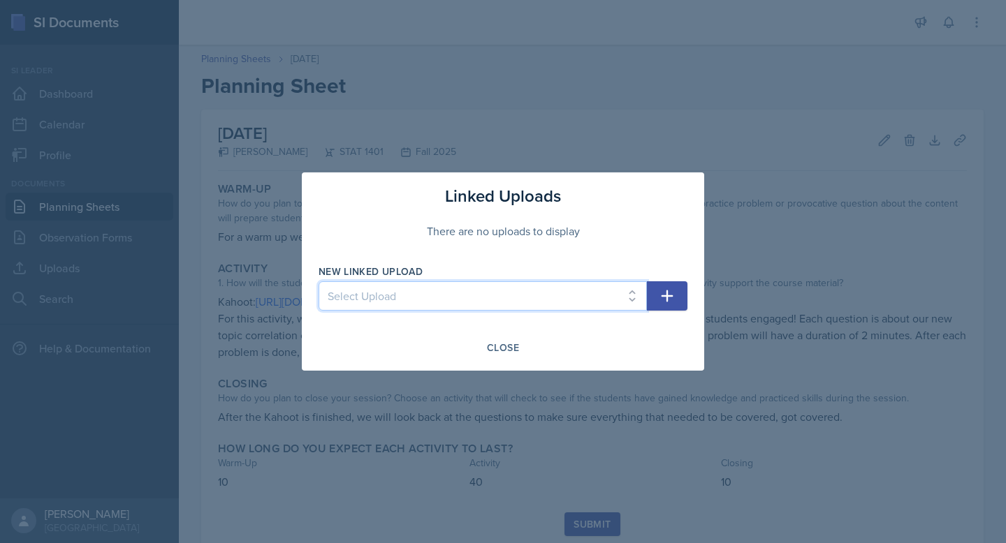
click at [567, 305] on select "Select Upload [DATE] [DATE] SI Session [DATE] [DATE]" at bounding box center [483, 296] width 328 height 29
select select "7f29dfbc-06c7-4d3b-aaae-653837265aa5"
click at [319, 282] on select "Select Upload [DATE] [DATE] SI Session [DATE] [DATE]" at bounding box center [483, 296] width 328 height 29
click at [678, 305] on button "button" at bounding box center [667, 296] width 41 height 29
select select
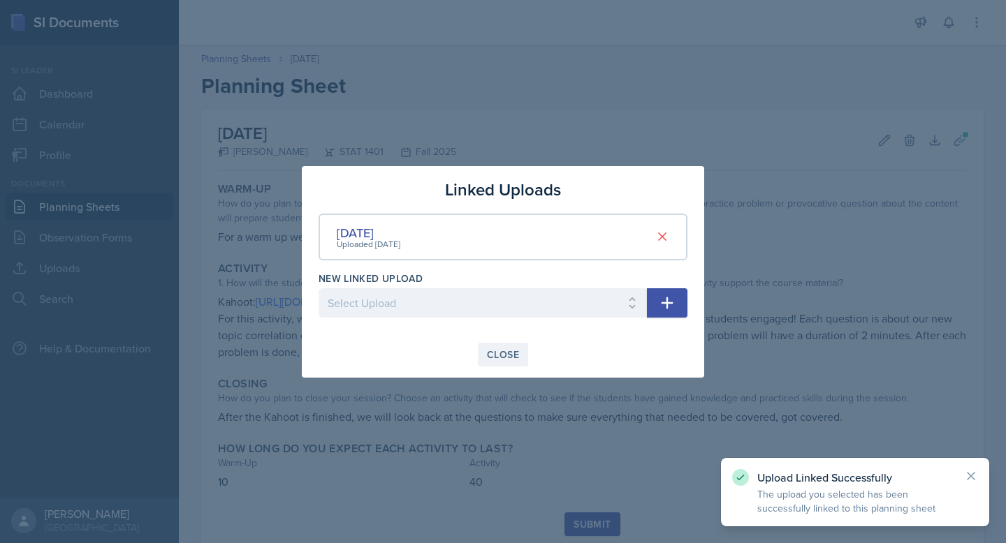
click at [497, 353] on div "Close" at bounding box center [503, 354] width 32 height 11
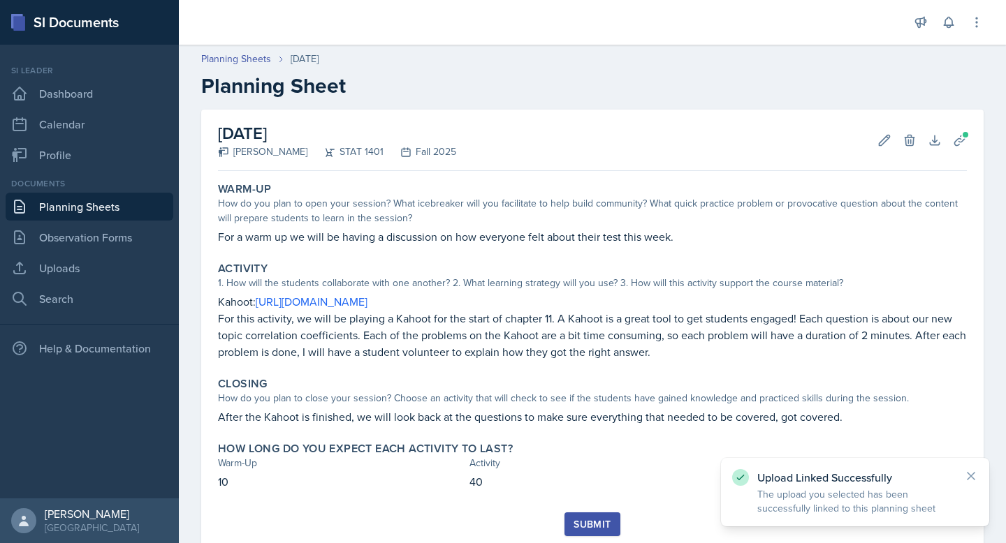
click at [581, 529] on div "Submit" at bounding box center [592, 524] width 37 height 11
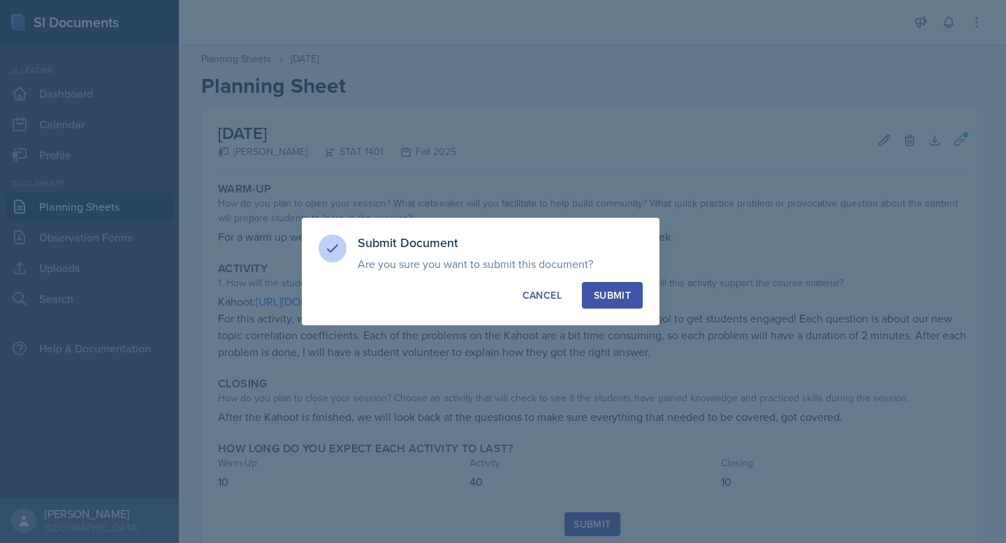
click at [597, 302] on button "Submit" at bounding box center [612, 295] width 61 height 27
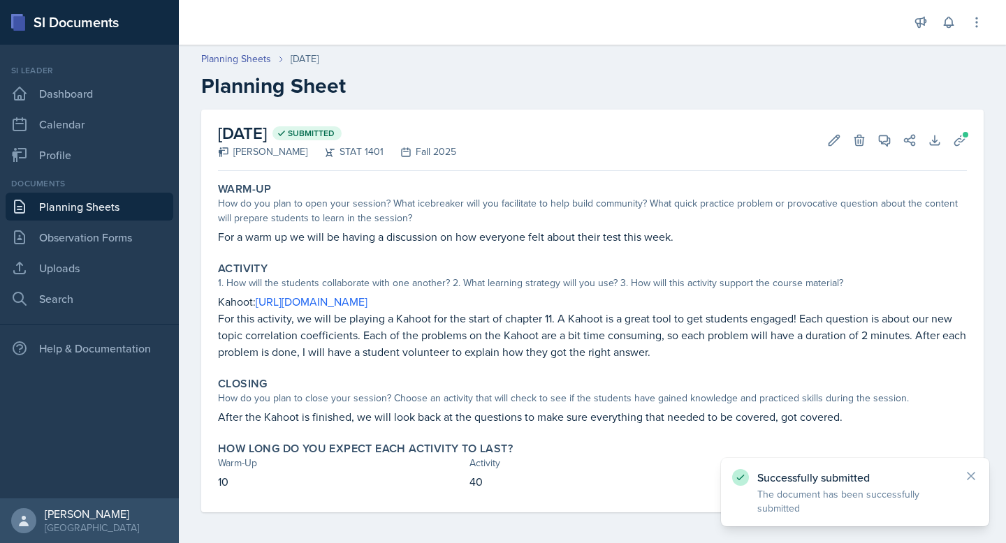
click at [113, 204] on link "Planning Sheets" at bounding box center [90, 207] width 168 height 28
